Goal: Task Accomplishment & Management: Use online tool/utility

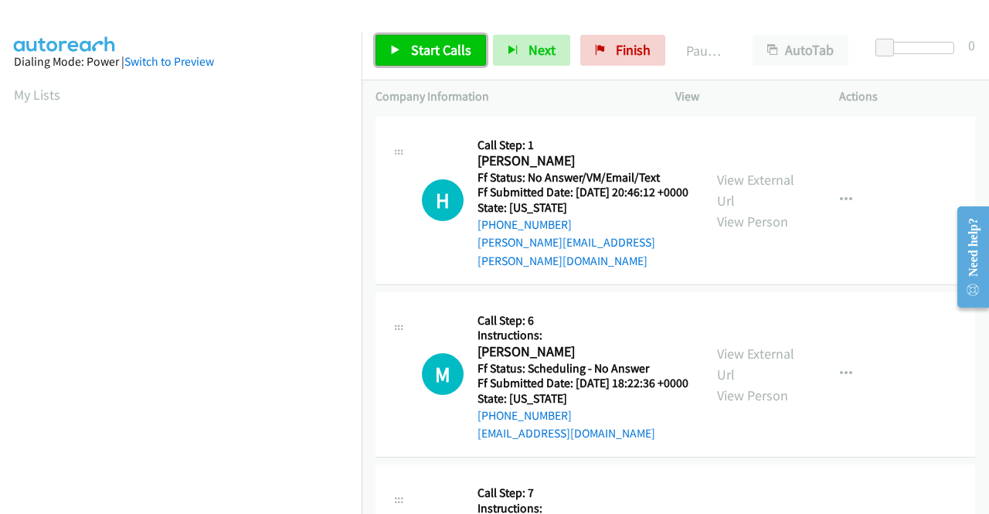
click at [433, 53] on span "Start Calls" at bounding box center [441, 50] width 60 height 18
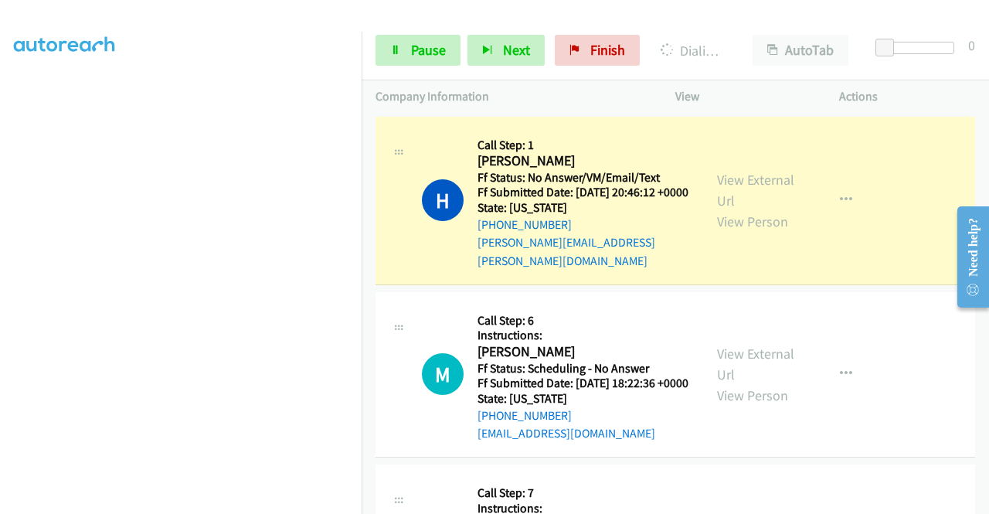
scroll to position [352, 0]
click at [748, 165] on div "View External Url View Person View External Url Email Schedule/Manage Callback …" at bounding box center [792, 201] width 178 height 140
click at [735, 172] on link "View External Url" at bounding box center [755, 190] width 77 height 39
click at [439, 53] on span "Pause" at bounding box center [428, 50] width 35 height 18
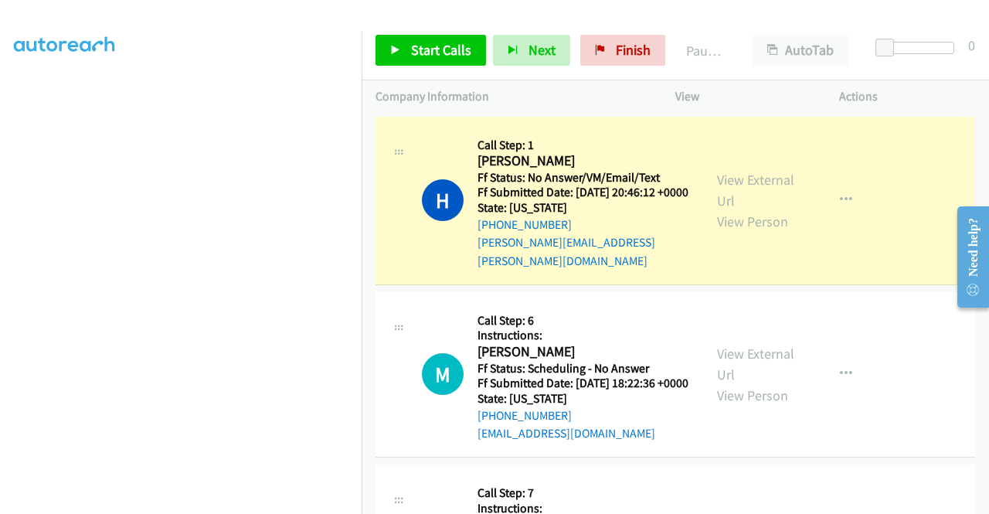
scroll to position [319, 0]
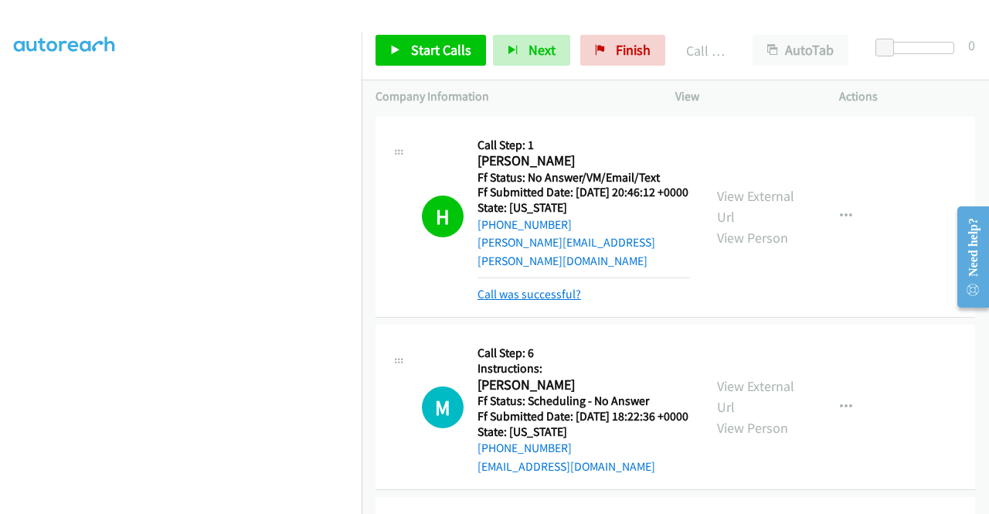
click at [513, 288] on link "Call was successful?" at bounding box center [528, 294] width 103 height 15
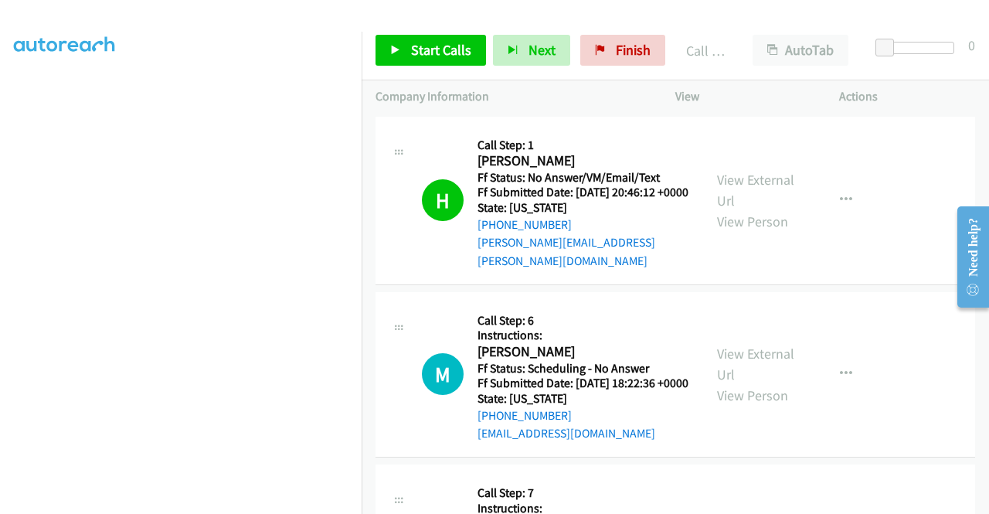
click at [468, 66] on div "Start Calls Pause Next Finish Call Completed AutoTab AutoTab 0" at bounding box center [674, 50] width 627 height 59
click at [468, 61] on link "Start Calls" at bounding box center [430, 50] width 110 height 31
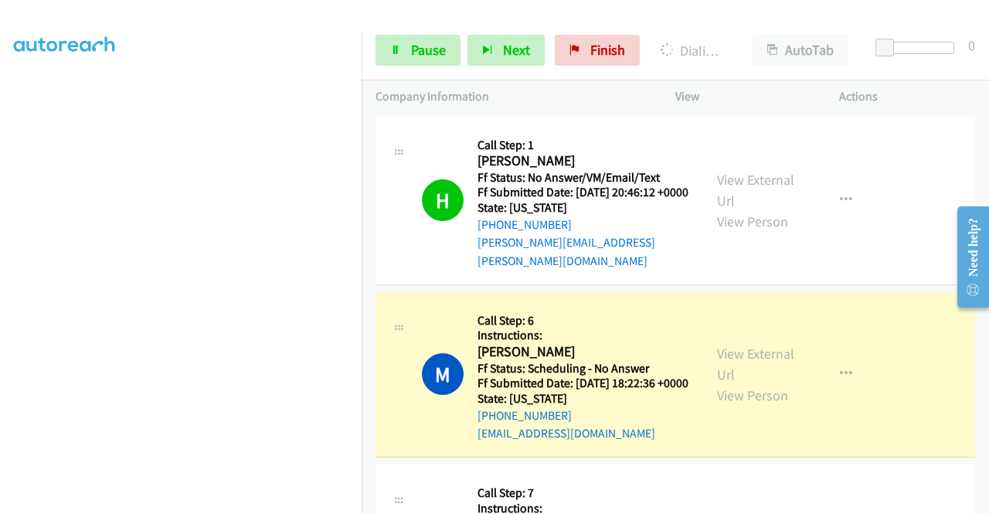
click at [738, 347] on div "View External Url View Person" at bounding box center [757, 374] width 80 height 63
click at [728, 355] on link "View External Url" at bounding box center [755, 363] width 77 height 39
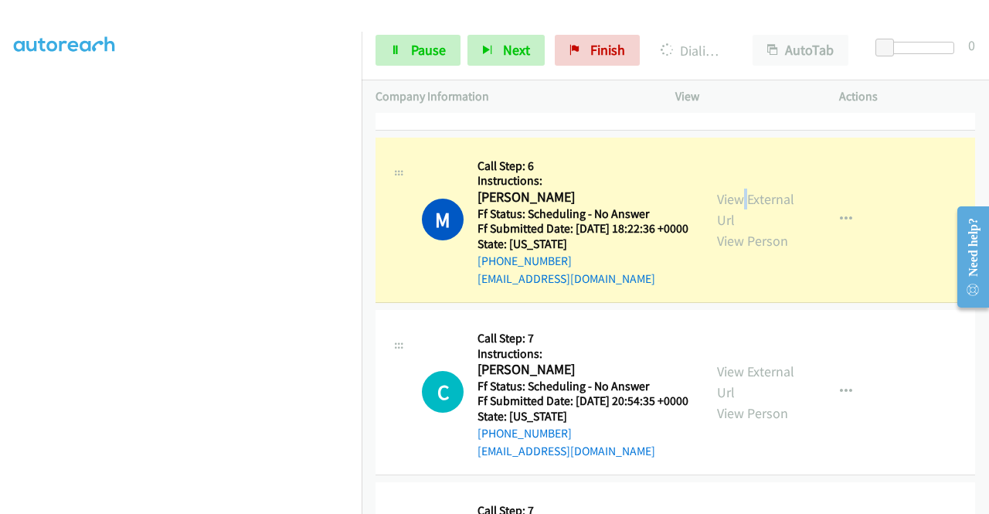
scroll to position [216, 0]
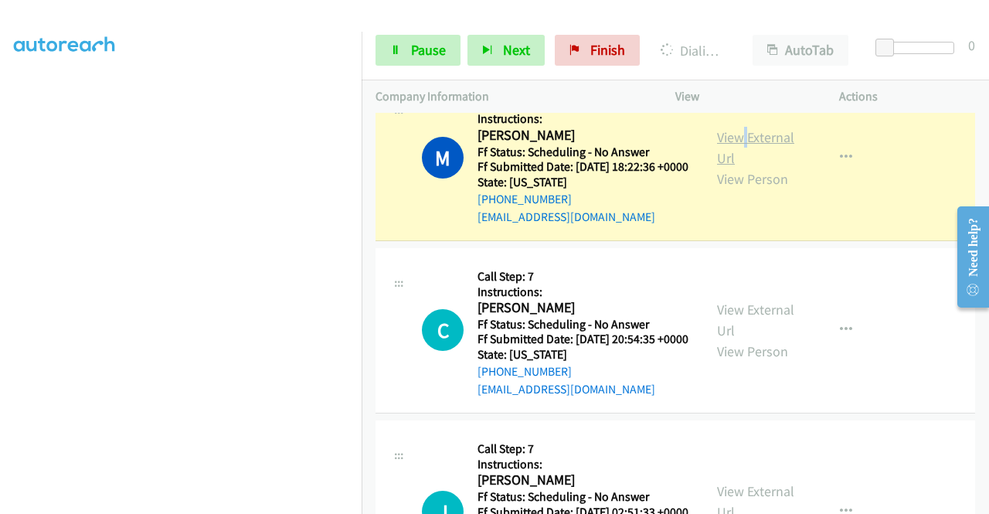
click at [741, 135] on link "View External Url" at bounding box center [755, 147] width 77 height 39
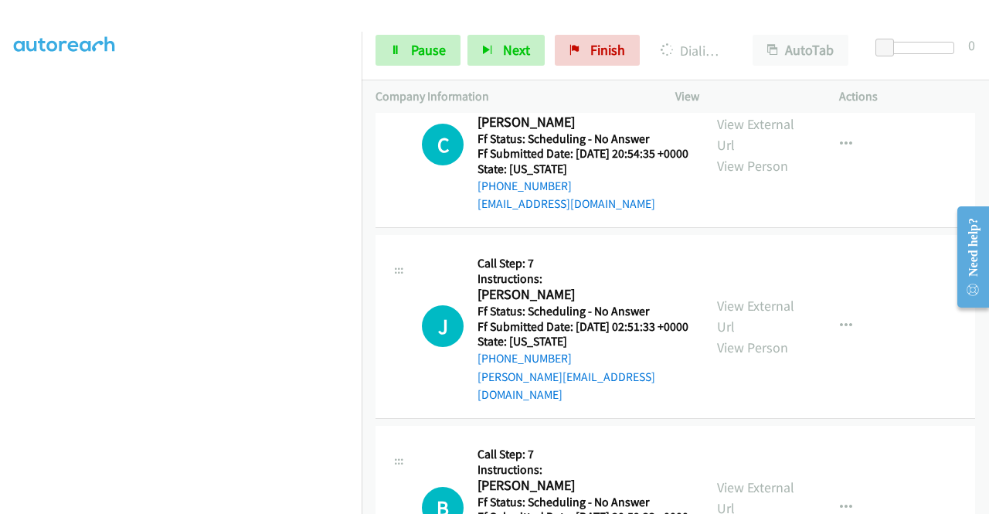
scroll to position [434, 0]
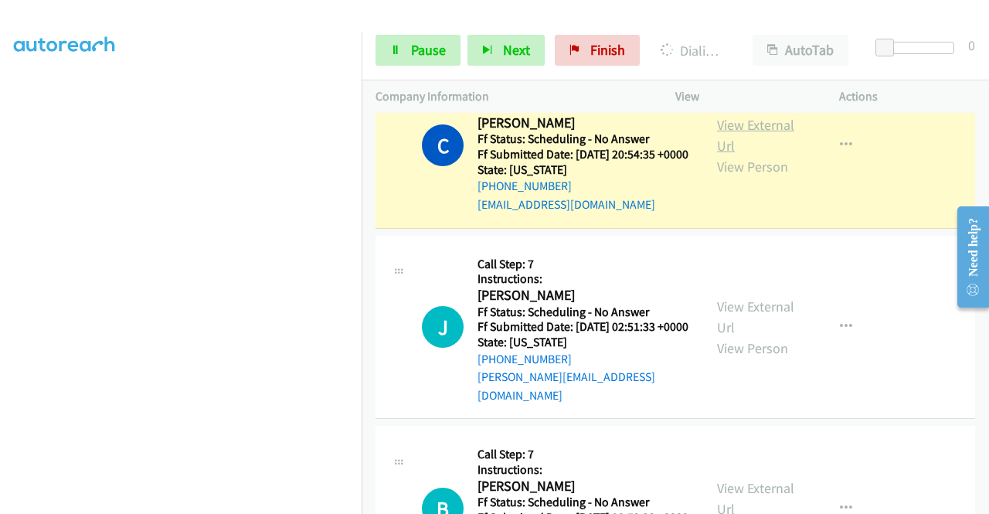
click at [724, 154] on link "View External Url" at bounding box center [755, 135] width 77 height 39
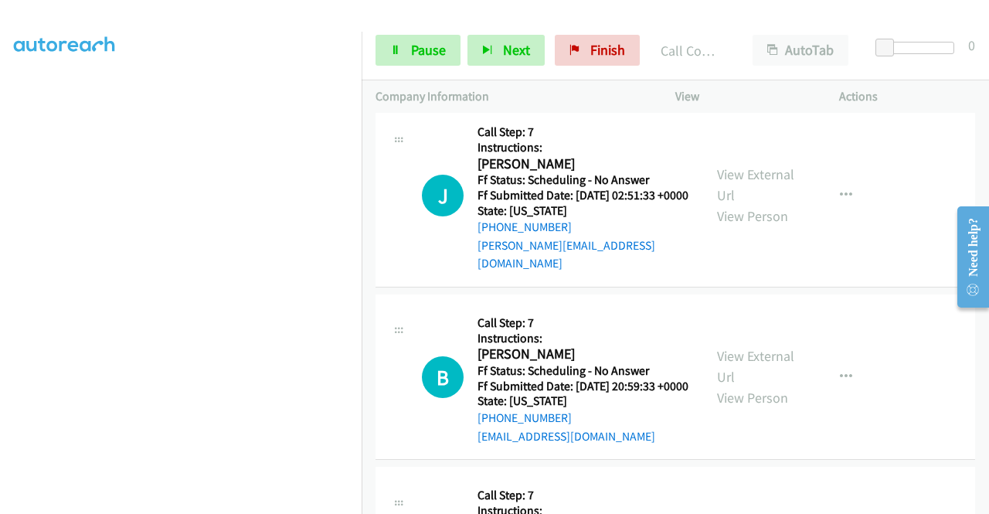
scroll to position [599, 0]
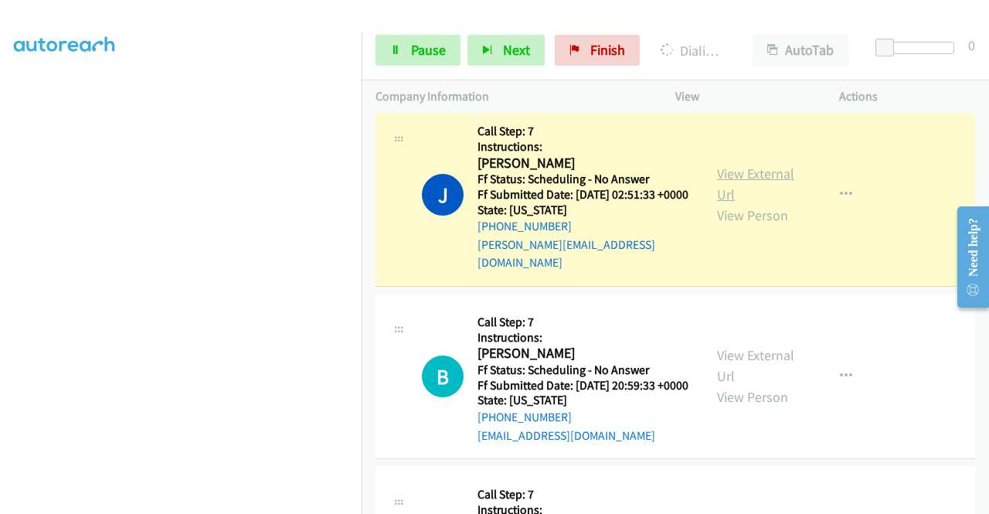
click at [745, 195] on link "View External Url" at bounding box center [755, 184] width 77 height 39
click at [433, 49] on span "Pause" at bounding box center [428, 50] width 35 height 18
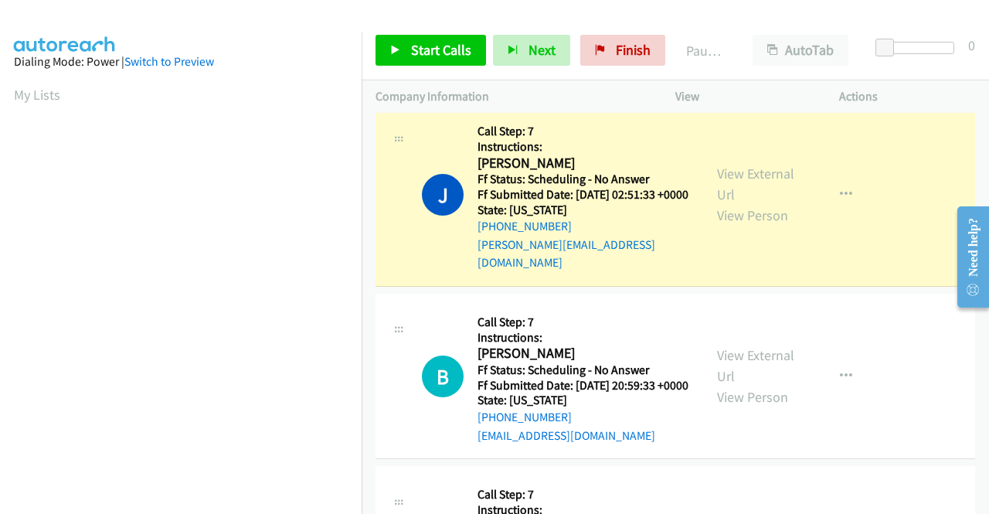
scroll to position [352, 0]
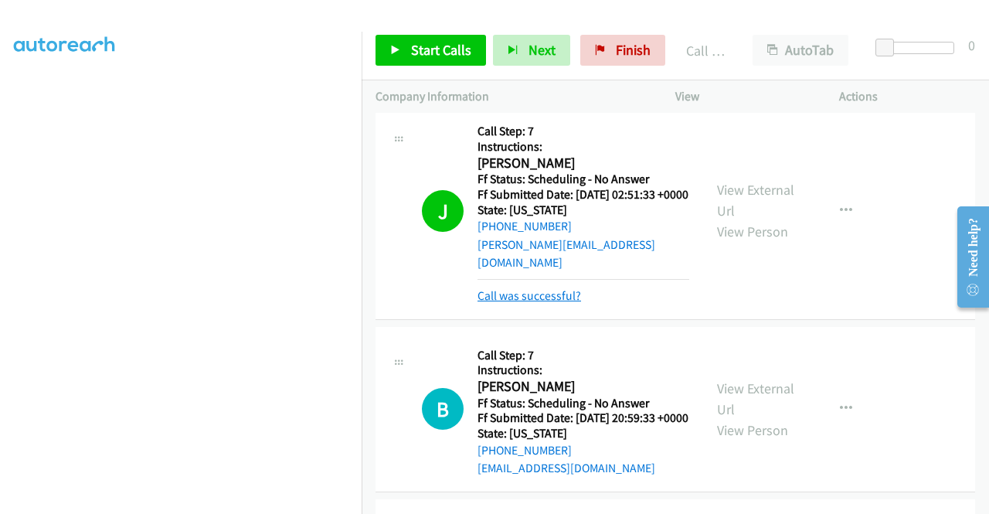
click at [516, 303] on link "Call was successful?" at bounding box center [528, 295] width 103 height 15
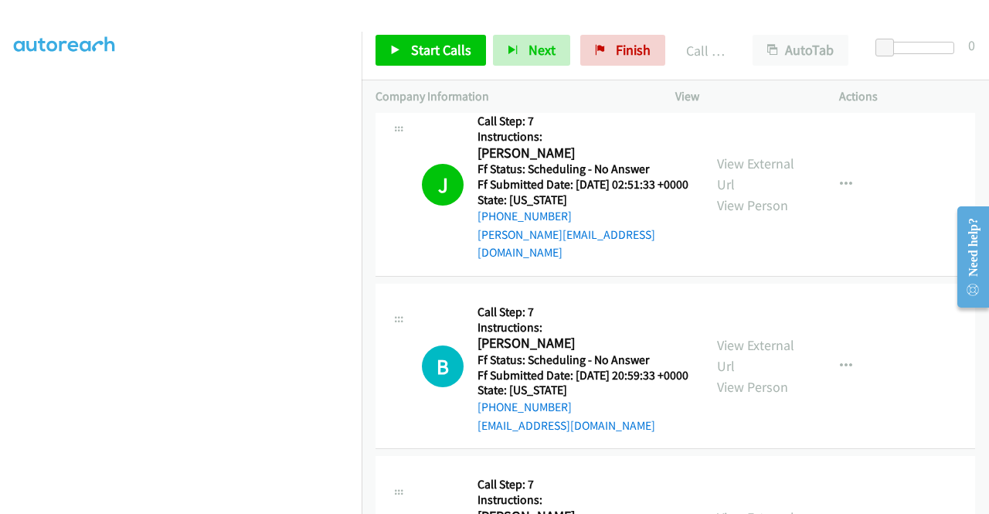
scroll to position [579, 0]
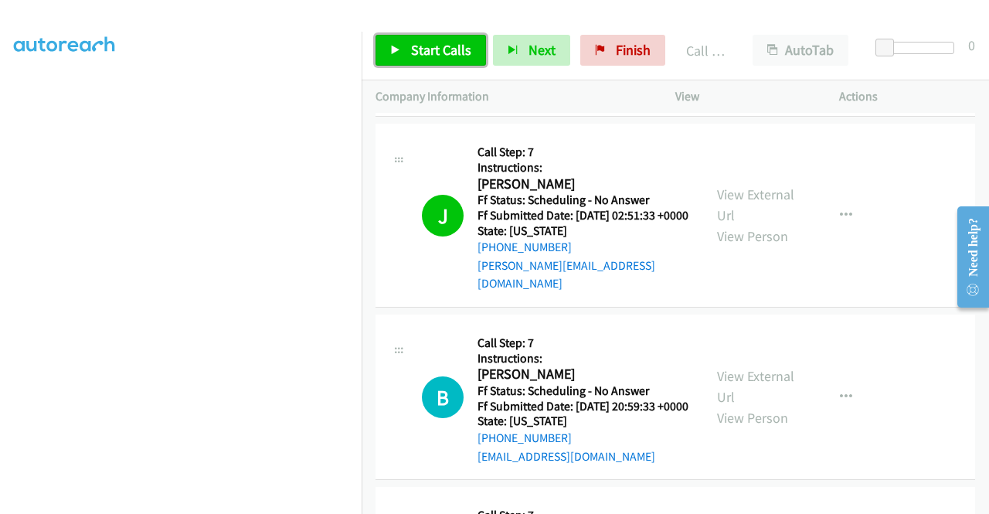
click at [426, 46] on span "Start Calls" at bounding box center [441, 50] width 60 height 18
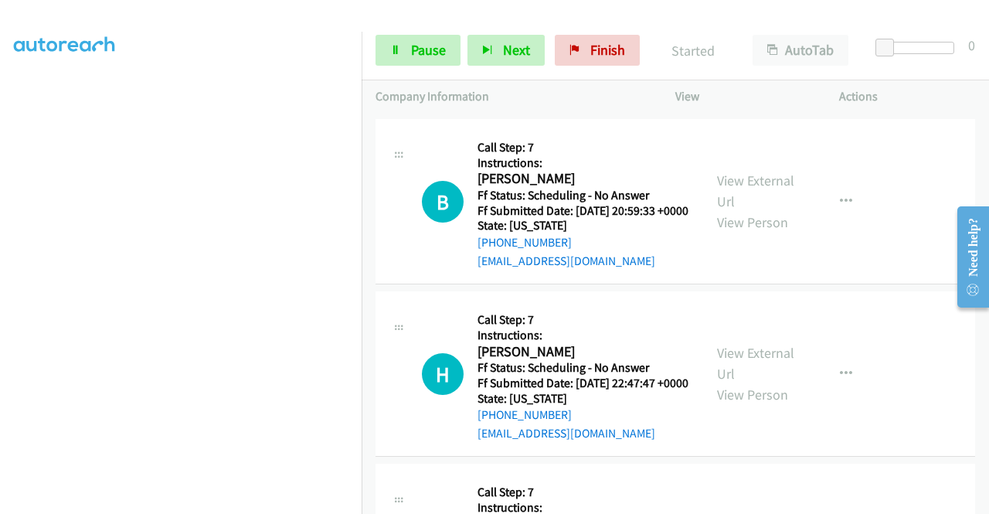
scroll to position [805, 0]
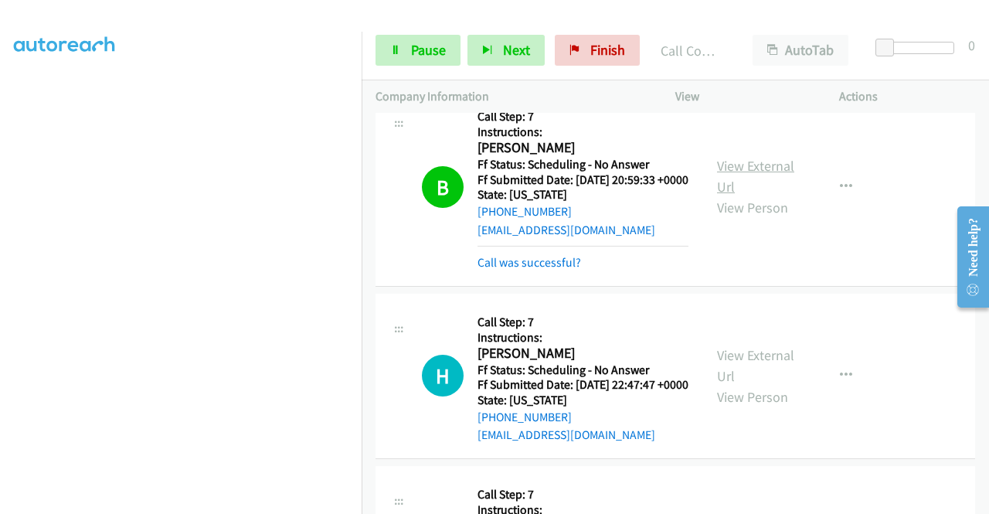
click at [746, 190] on link "View External Url" at bounding box center [755, 176] width 77 height 39
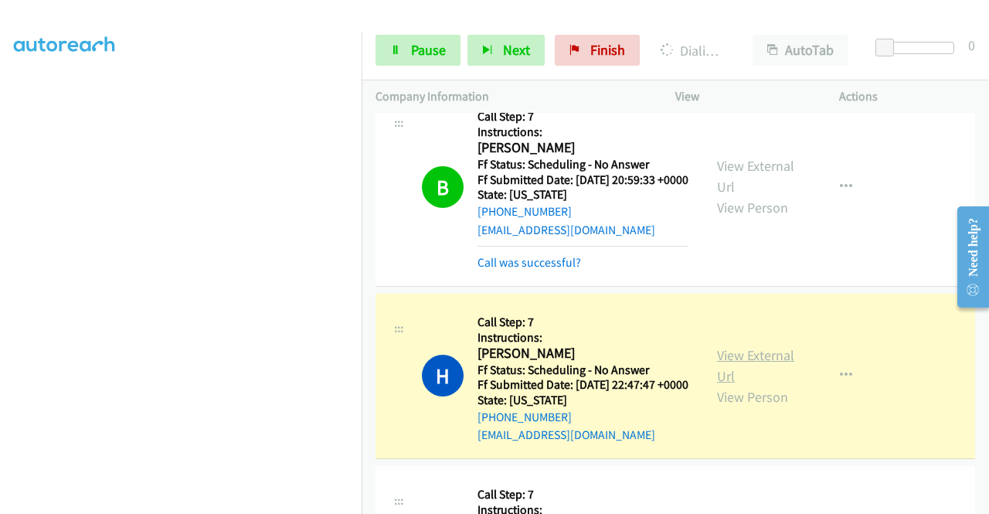
click at [731, 385] on link "View External Url" at bounding box center [755, 365] width 77 height 39
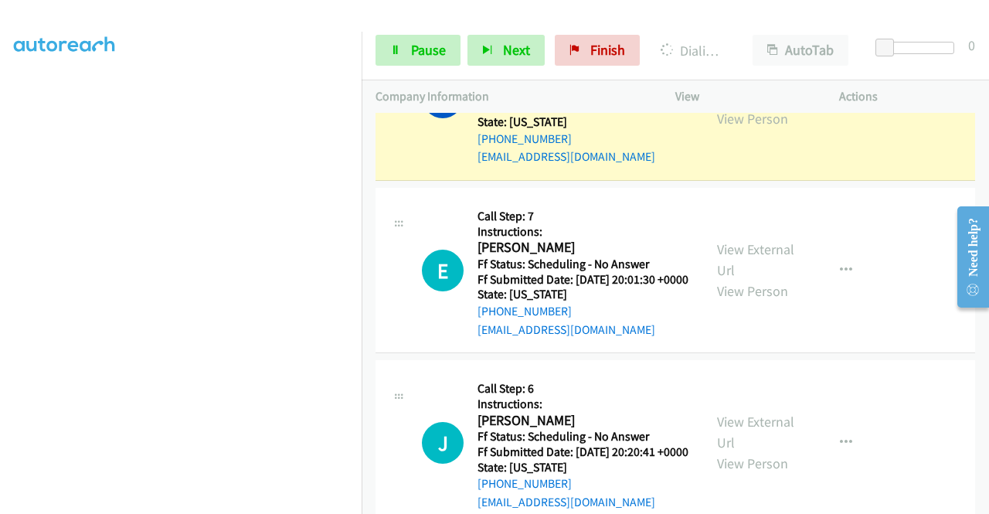
scroll to position [1098, 0]
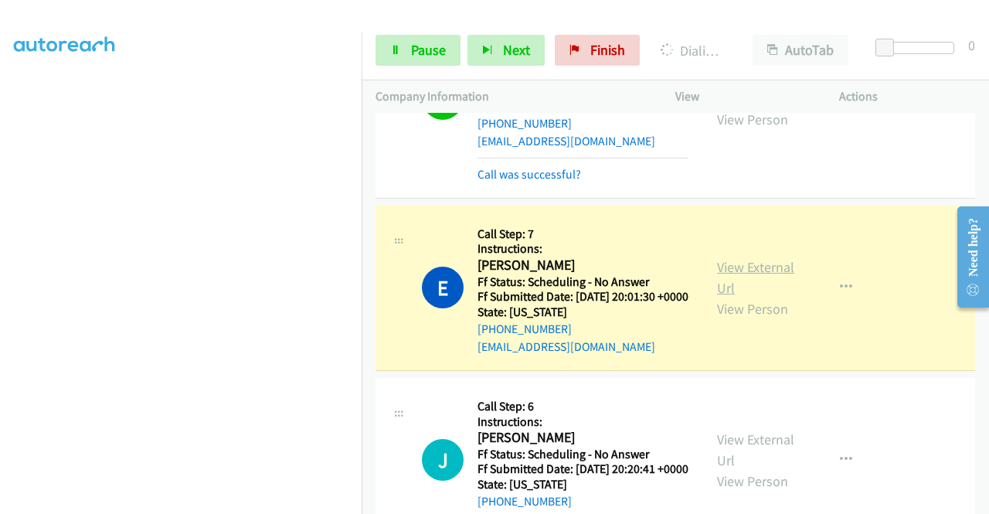
click at [739, 297] on link "View External Url" at bounding box center [755, 277] width 77 height 39
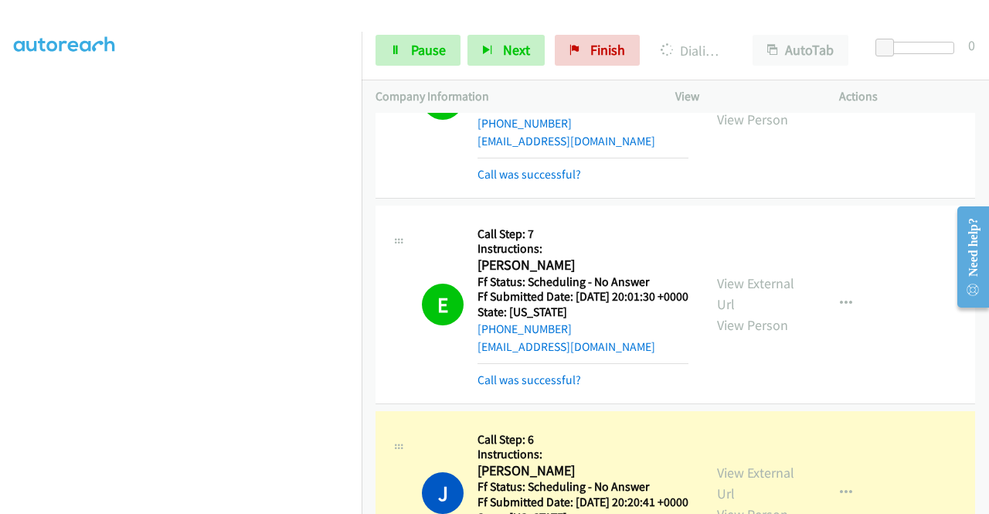
click at [984, 506] on div "[PHONE_NUMBER] Call failed - Please reload the list and try again The Callbar F…" at bounding box center [674, 313] width 627 height 401
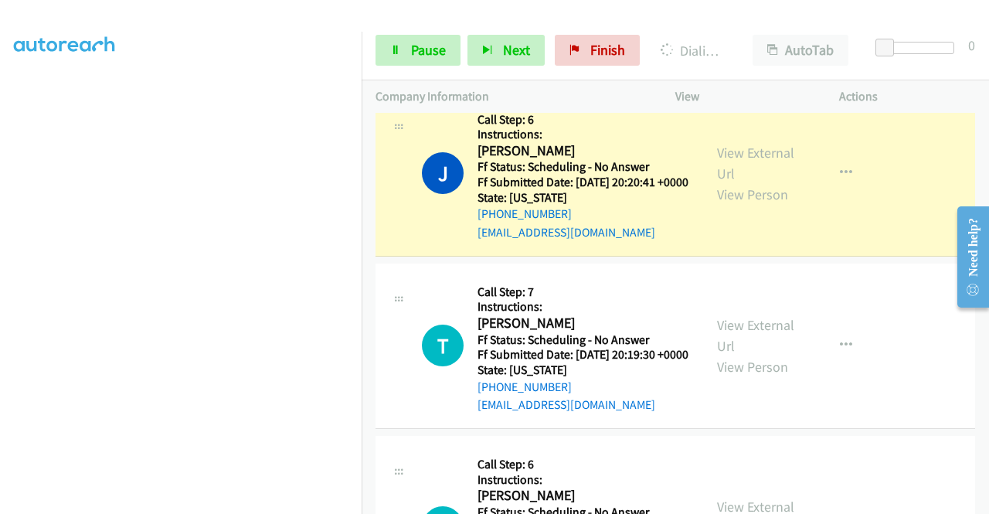
scroll to position [1439, 0]
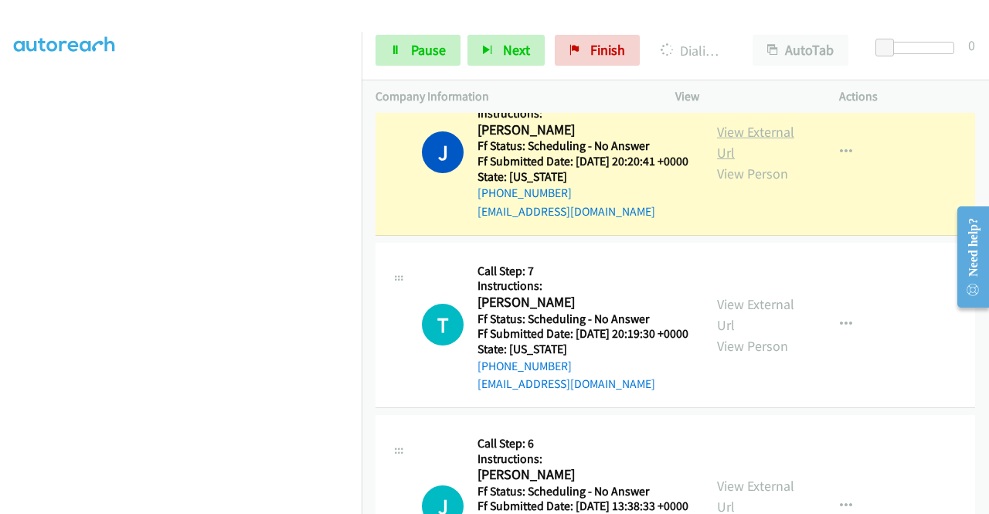
click at [732, 161] on link "View External Url" at bounding box center [755, 142] width 77 height 39
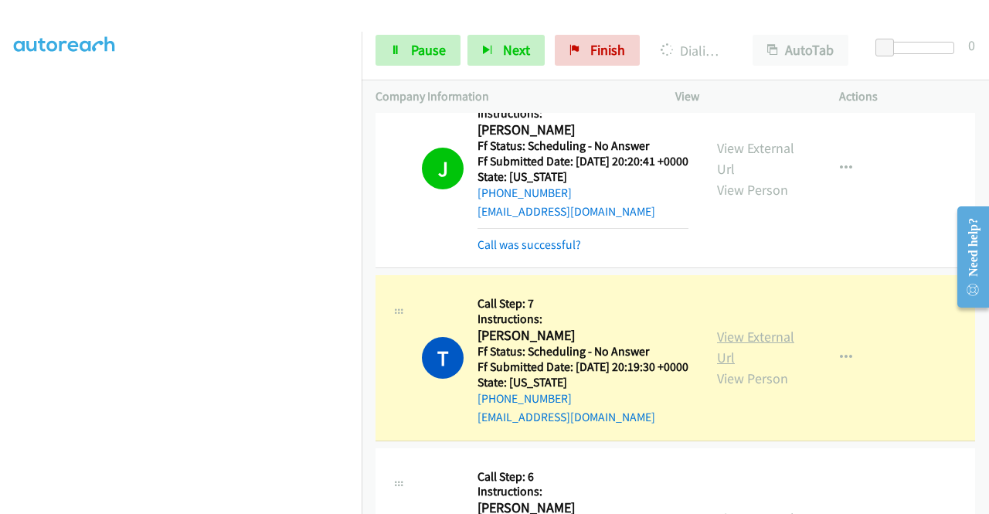
click at [717, 366] on link "View External Url" at bounding box center [755, 346] width 77 height 39
click at [388, 42] on link "Pause" at bounding box center [417, 50] width 85 height 31
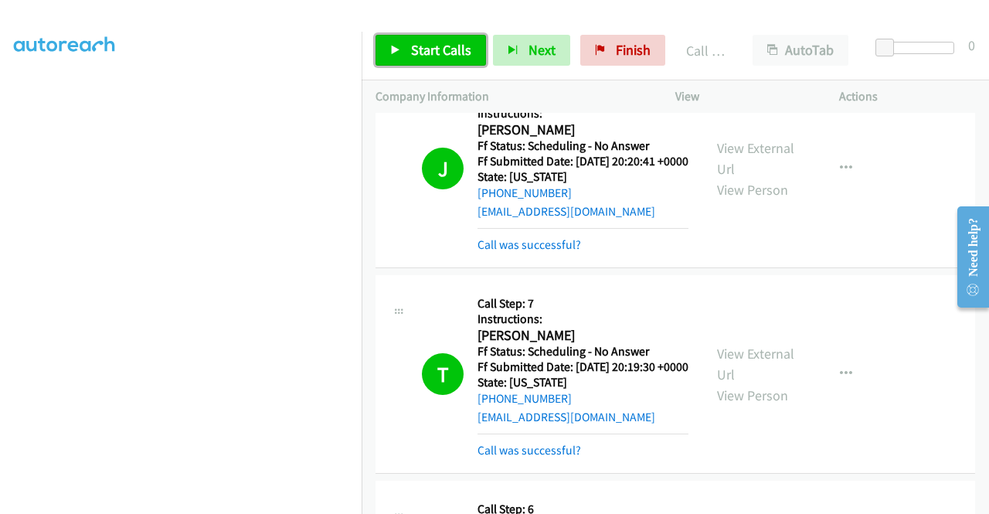
click at [453, 41] on span "Start Calls" at bounding box center [441, 50] width 60 height 18
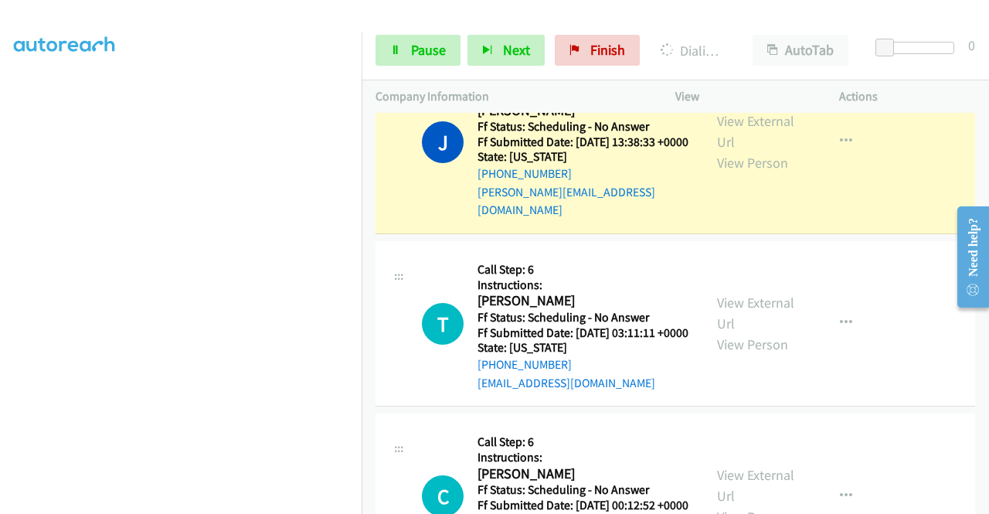
scroll to position [1889, 0]
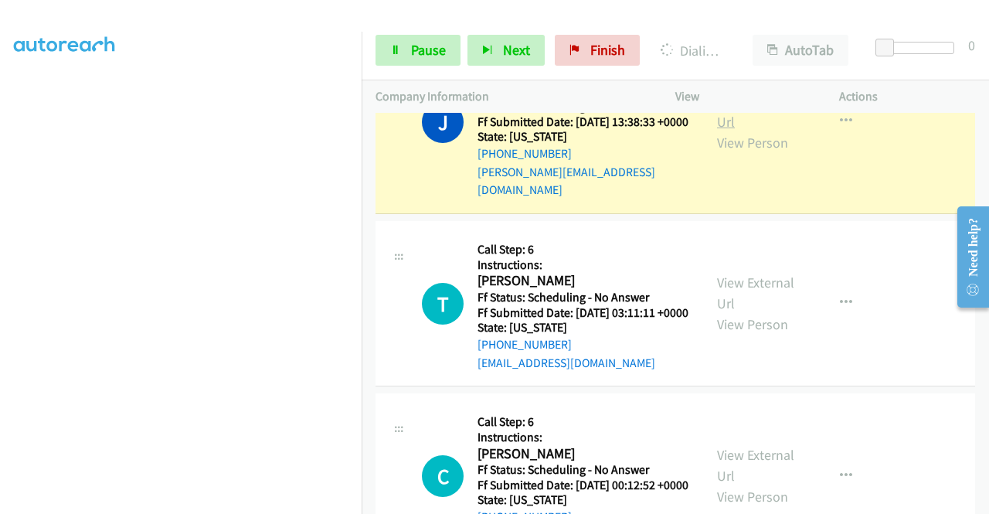
click at [745, 131] on link "View External Url" at bounding box center [755, 111] width 77 height 39
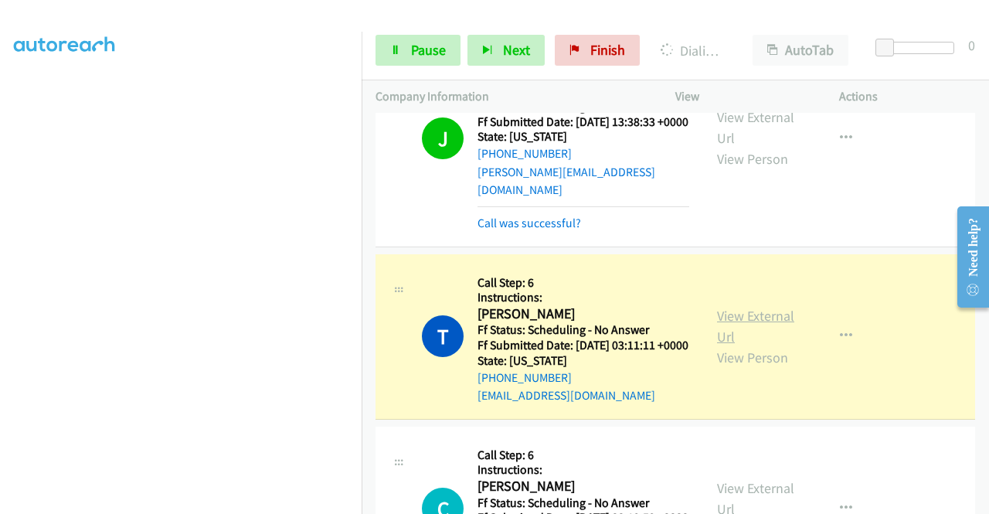
click at [717, 345] on link "View External Url" at bounding box center [755, 326] width 77 height 39
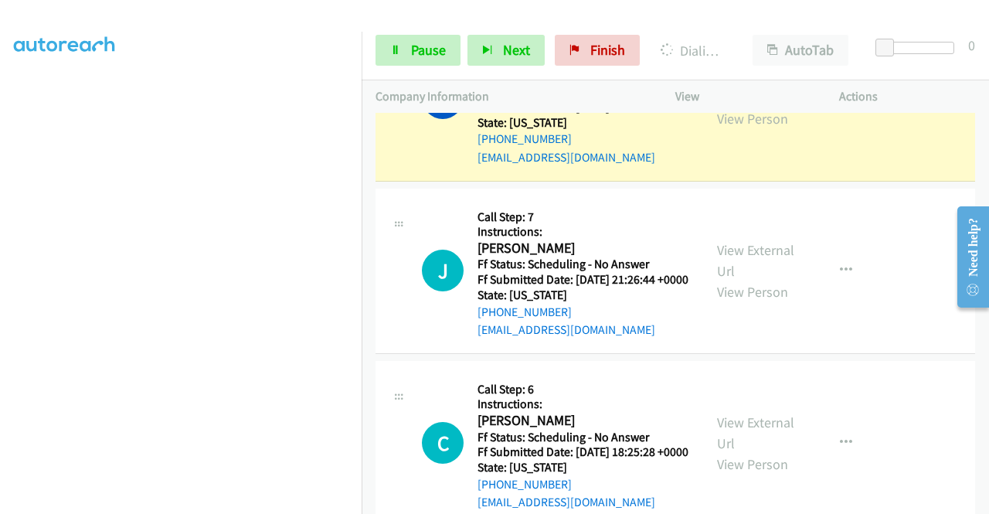
scroll to position [2384, 0]
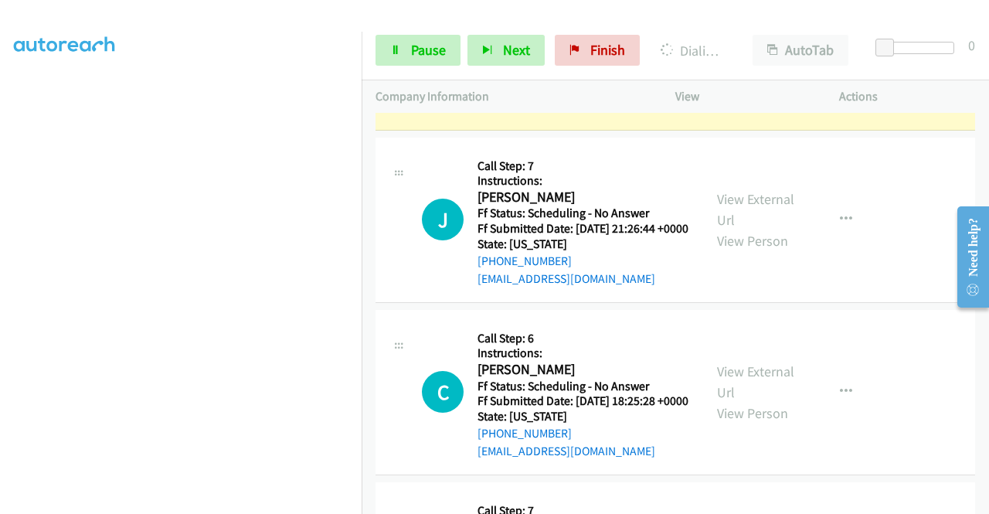
click at [718, 56] on link "View External Url" at bounding box center [755, 36] width 77 height 39
click at [403, 53] on link "Pause" at bounding box center [417, 50] width 85 height 31
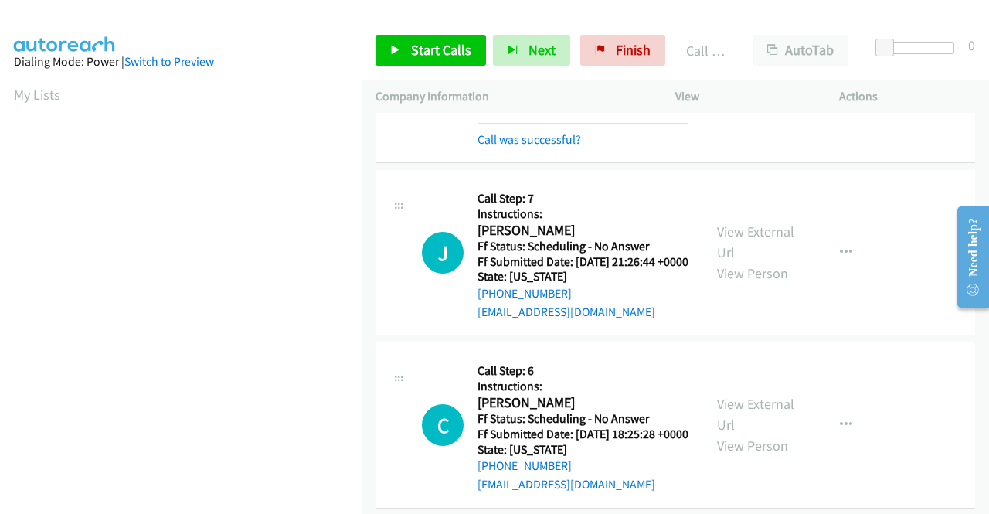
scroll to position [352, 0]
click at [523, 147] on link "Call was successful?" at bounding box center [528, 139] width 103 height 15
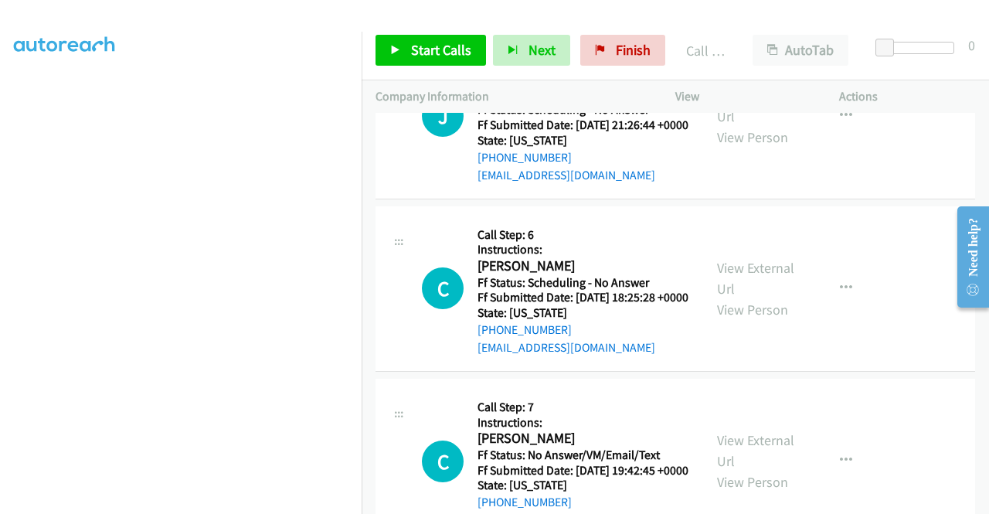
scroll to position [2538, 0]
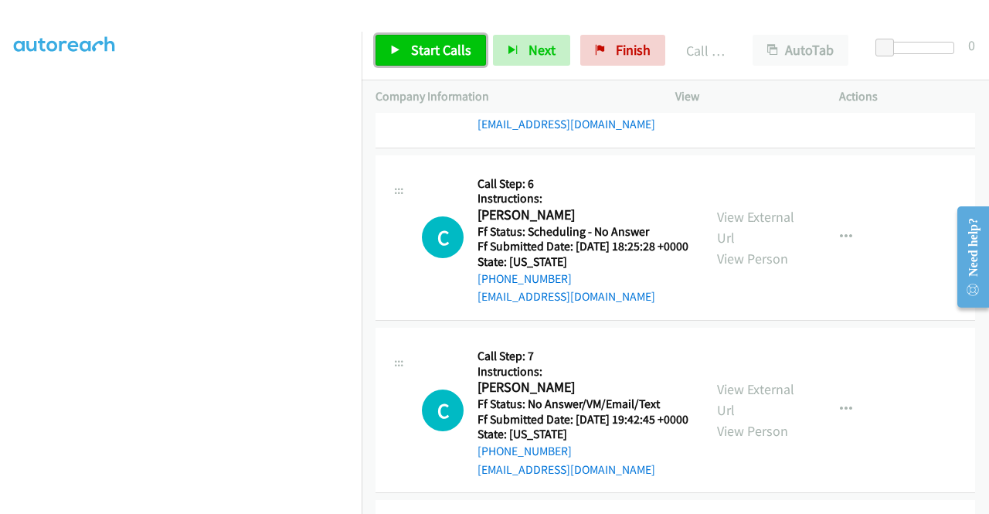
click at [450, 48] on span "Start Calls" at bounding box center [441, 50] width 60 height 18
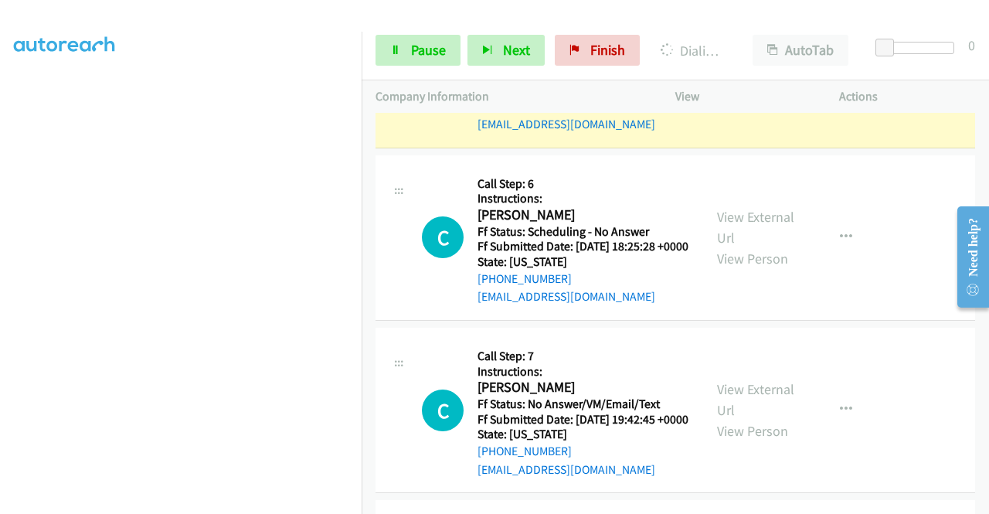
click at [717, 74] on link "View External Url" at bounding box center [755, 55] width 77 height 39
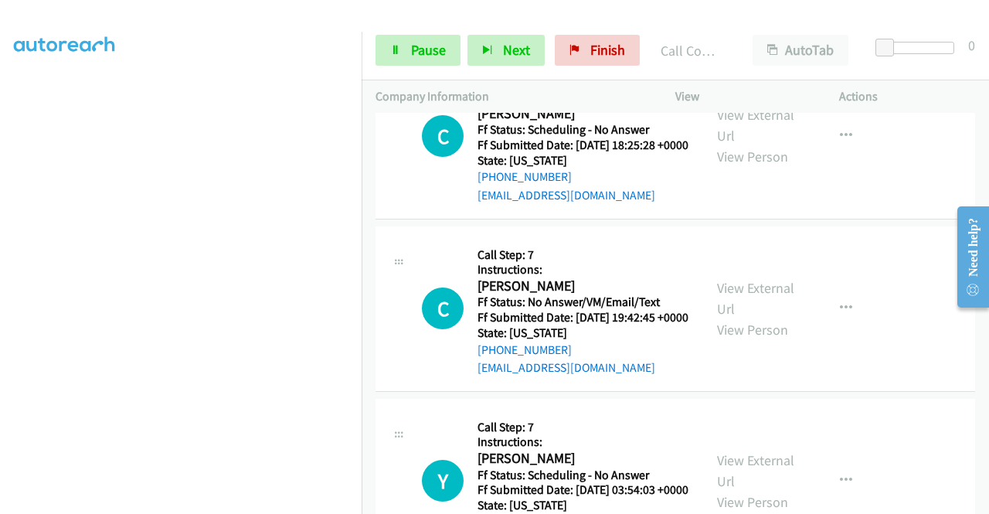
scroll to position [2703, 0]
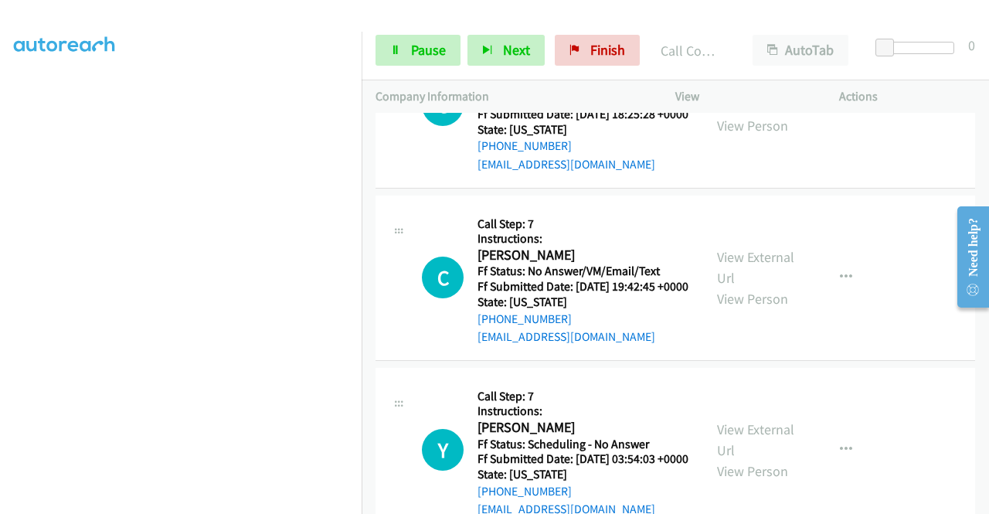
click at [686, 173] on div "C Callback Scheduled Call Step: 6 Instructions: [PERSON_NAME] America/[GEOGRAPH…" at bounding box center [538, 104] width 327 height 137
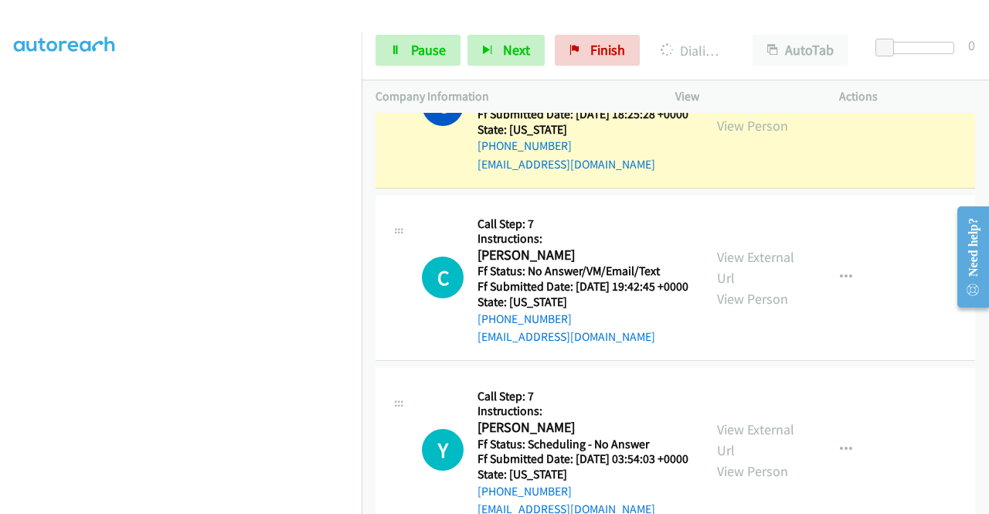
click at [734, 114] on link "View External Url" at bounding box center [755, 94] width 77 height 39
click at [426, 72] on div "Start Calls Pause Next Finish Dialing [PERSON_NAME] AutoTab AutoTab 0" at bounding box center [674, 50] width 627 height 59
click at [429, 61] on link "Pause" at bounding box center [417, 50] width 85 height 31
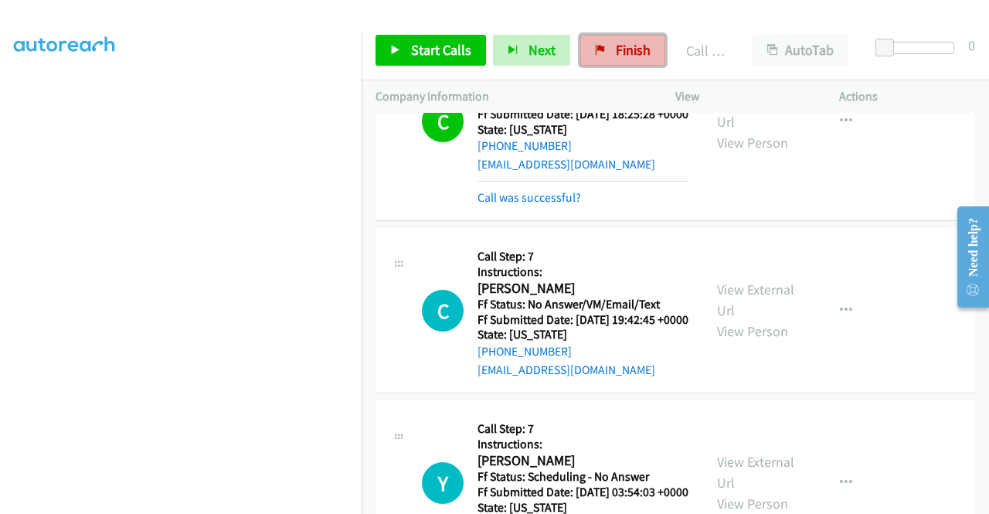
click at [631, 53] on span "Finish" at bounding box center [633, 50] width 35 height 18
